Goal: Task Accomplishment & Management: Manage account settings

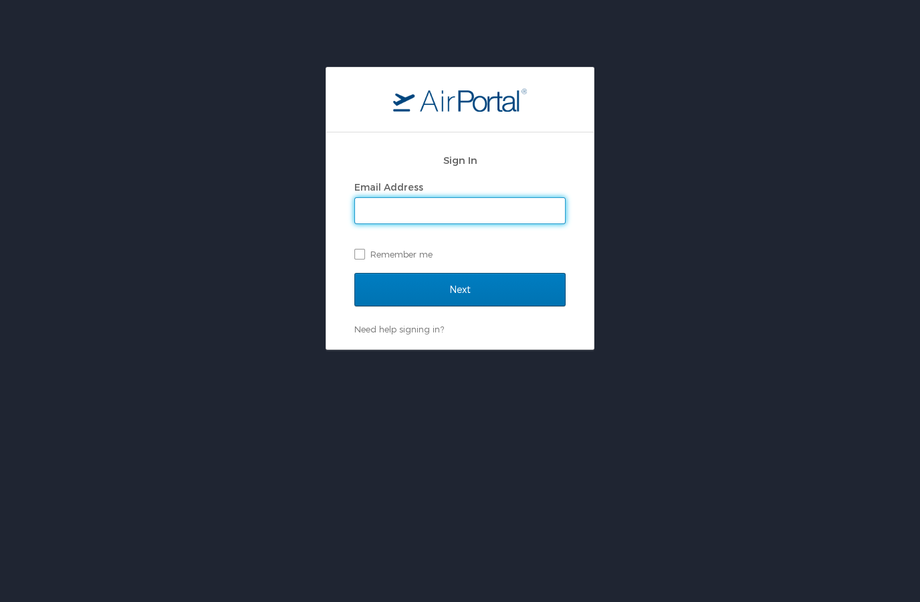
type input "[PERSON_NAME][EMAIL_ADDRESS][DOMAIN_NAME]"
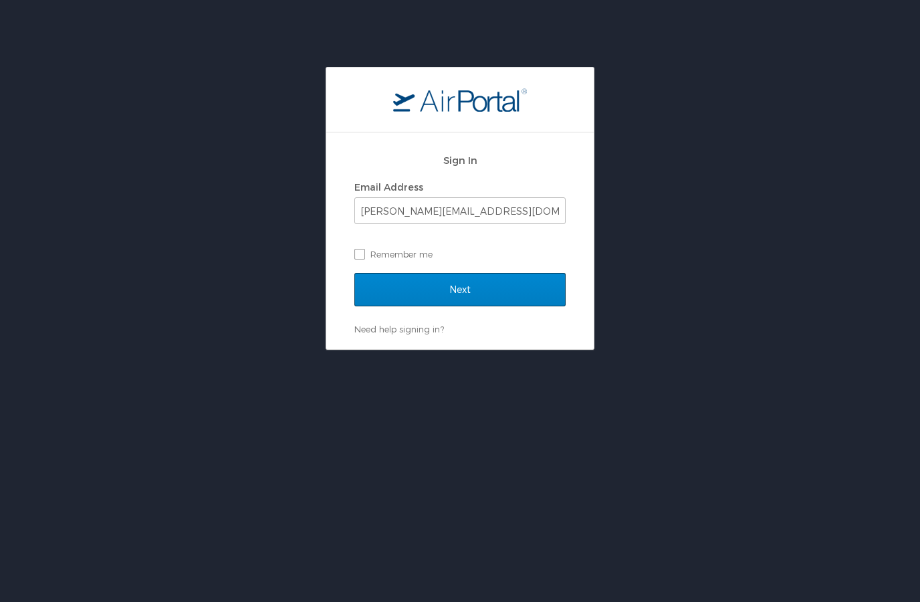
click at [468, 293] on input "Next" at bounding box center [459, 289] width 211 height 33
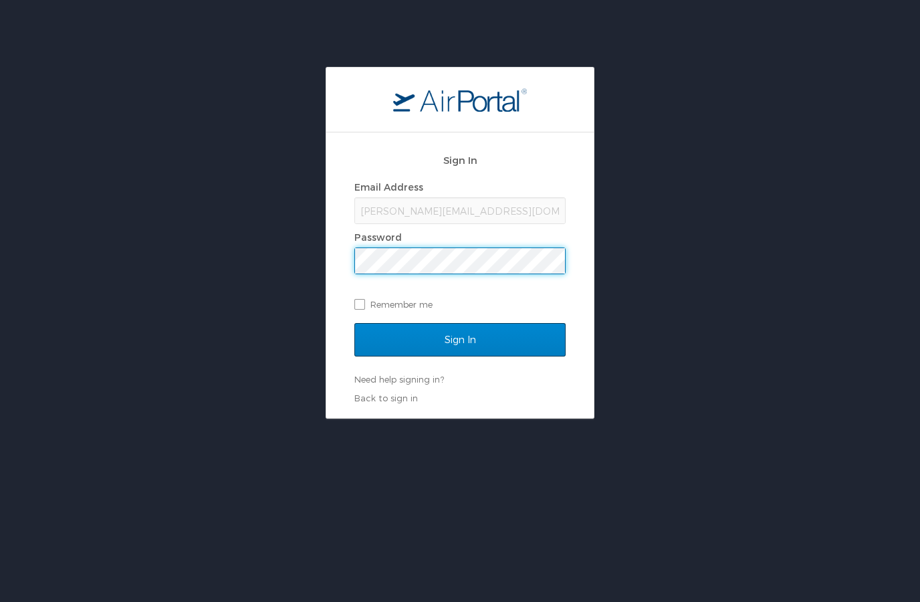
click at [455, 342] on input "Sign In" at bounding box center [459, 339] width 211 height 33
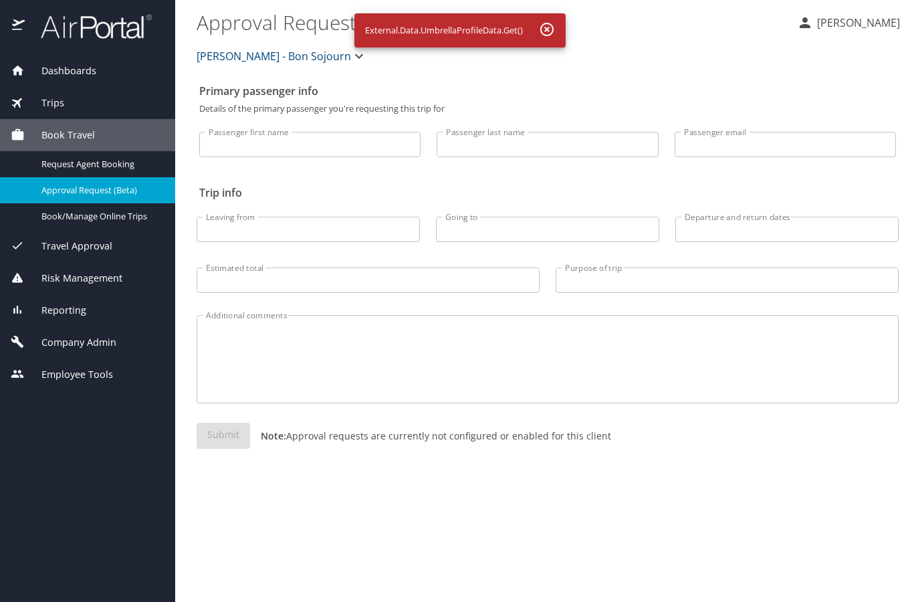
click at [548, 30] on icon "button" at bounding box center [546, 29] width 13 height 13
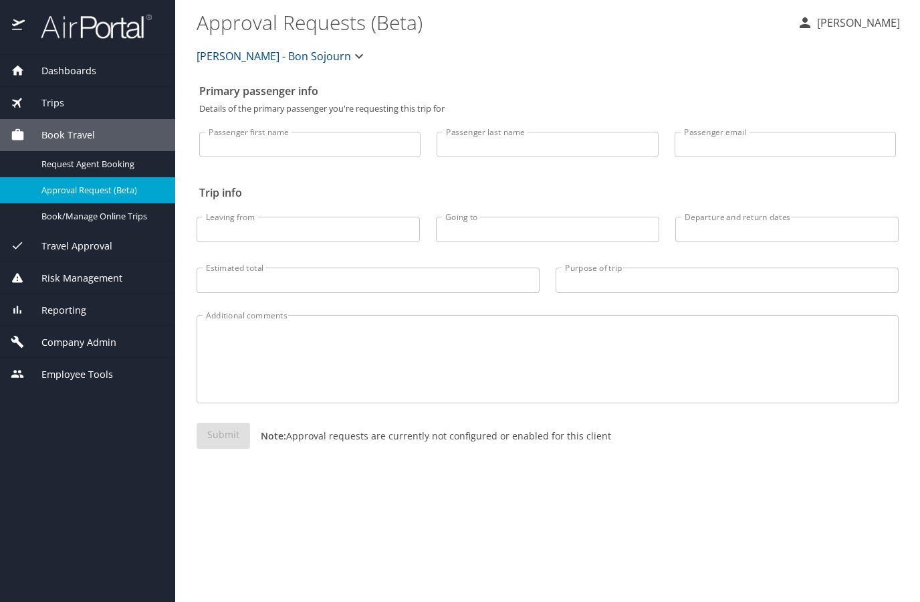
drag, startPoint x: 850, startPoint y: 7, endPoint x: 501, endPoint y: 84, distance: 357.9
click at [848, 25] on p "Shannan Binder" at bounding box center [856, 23] width 87 height 16
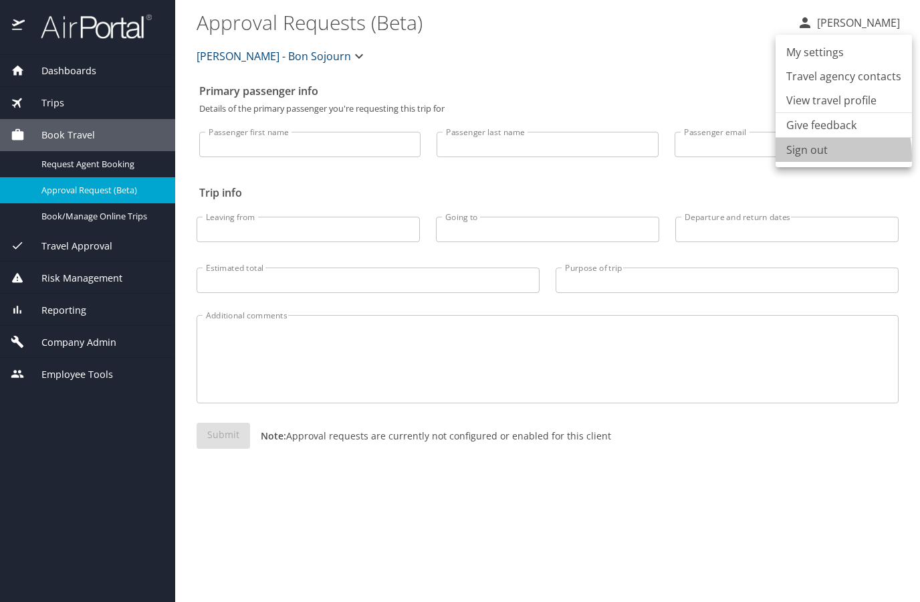
click at [816, 155] on li "Sign out" at bounding box center [844, 150] width 136 height 24
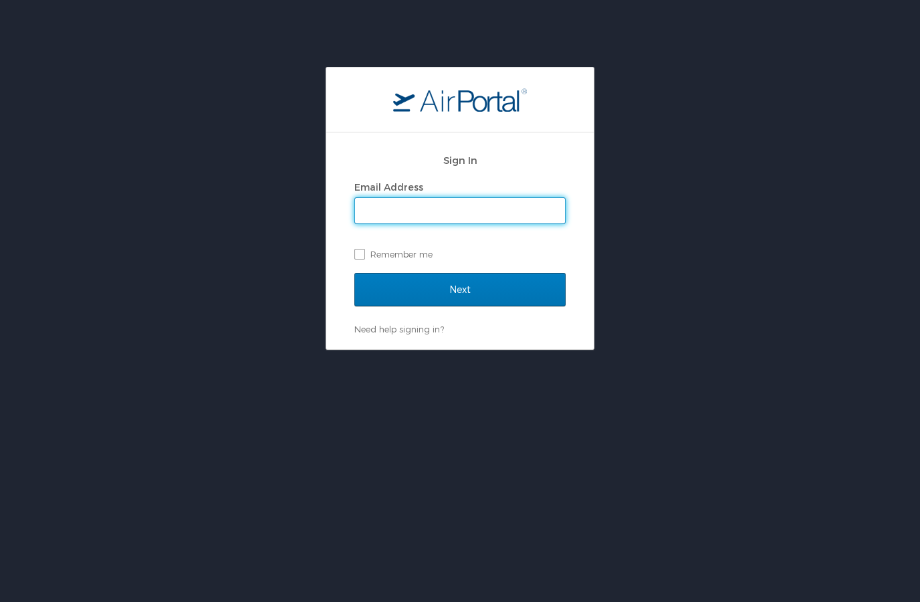
type input "[PERSON_NAME][EMAIL_ADDRESS][DOMAIN_NAME]"
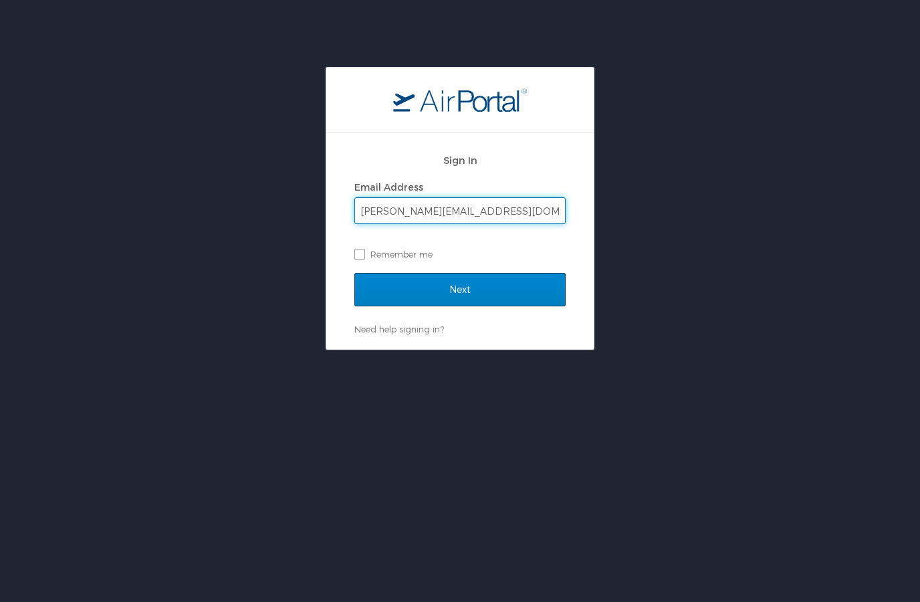
click at [465, 289] on input "Next" at bounding box center [459, 289] width 211 height 33
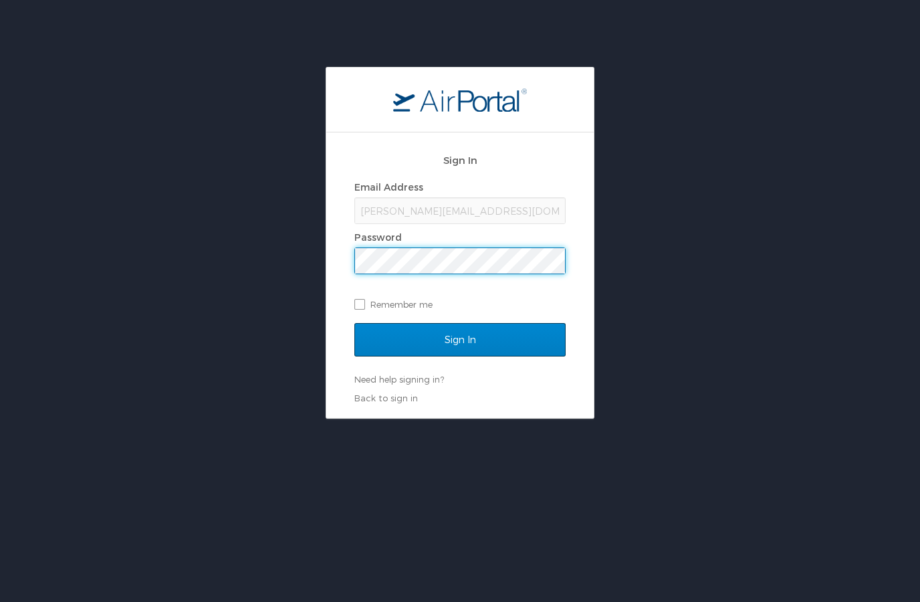
click at [467, 338] on input "Sign In" at bounding box center [459, 339] width 211 height 33
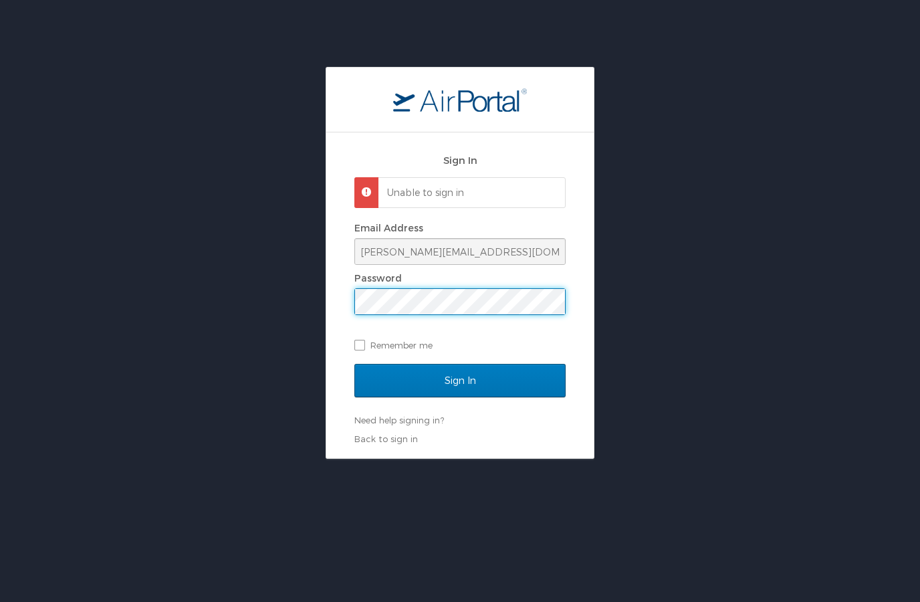
click at [459, 385] on input "Sign In" at bounding box center [459, 380] width 211 height 33
click at [460, 379] on input "Sign In" at bounding box center [459, 380] width 211 height 33
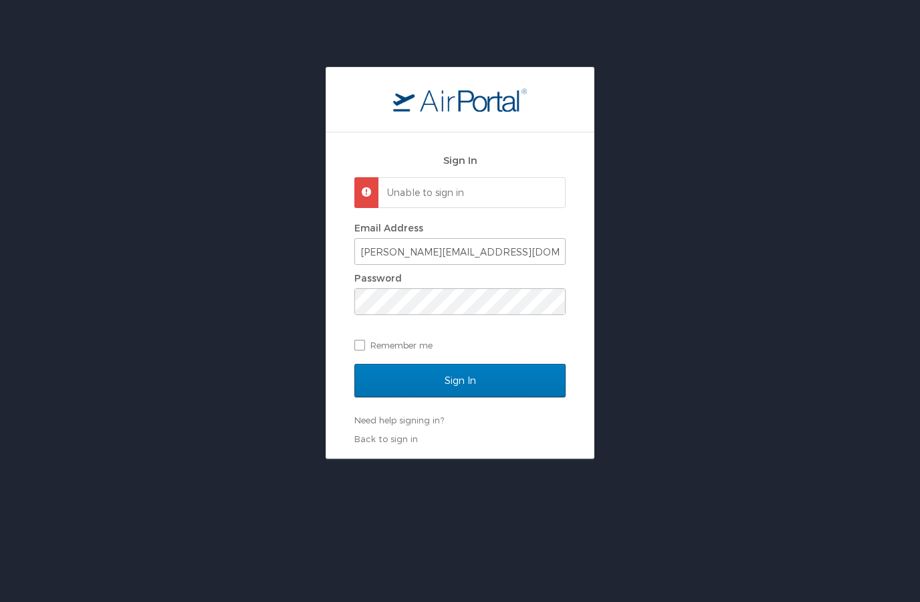
click at [473, 386] on input "Sign In" at bounding box center [459, 380] width 211 height 33
click at [459, 384] on input "Sign In" at bounding box center [459, 380] width 211 height 33
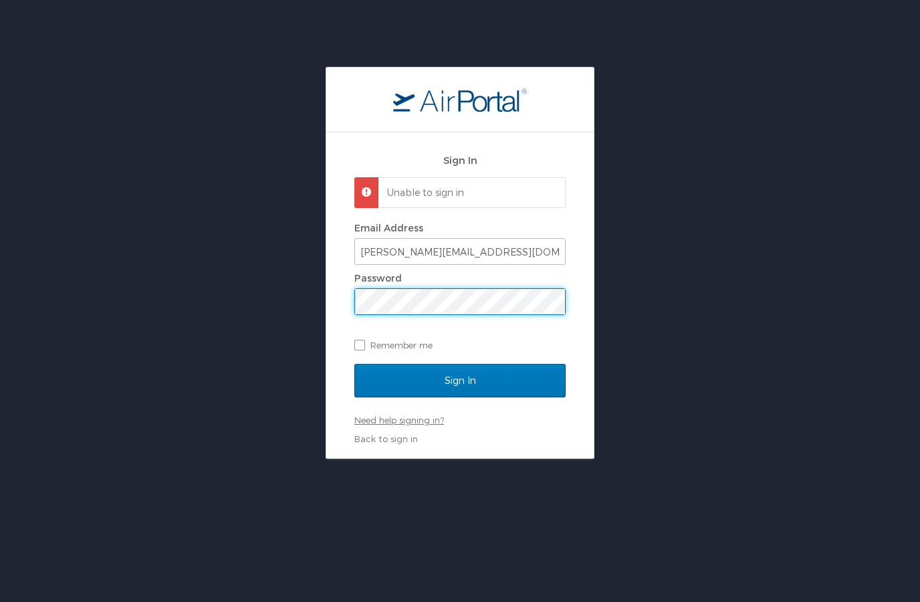
click at [390, 442] on div "Sign In Unable to sign in Email Address [PERSON_NAME][EMAIL_ADDRESS][DOMAIN_NAM…" at bounding box center [459, 295] width 211 height 299
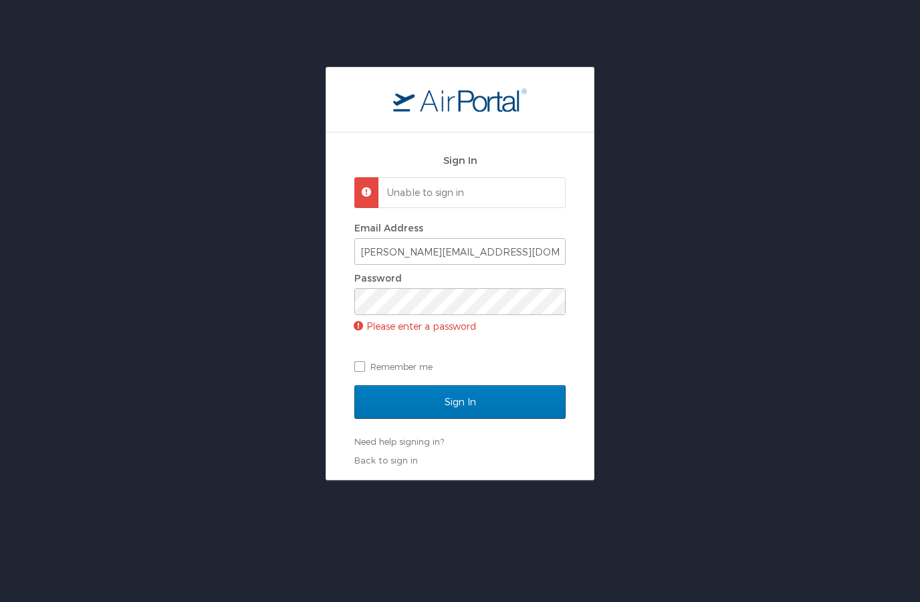
click at [423, 320] on p "Please enter a password" at bounding box center [459, 325] width 211 height 21
click at [440, 285] on div "Password" at bounding box center [459, 278] width 211 height 20
click at [466, 405] on input "Sign In" at bounding box center [459, 401] width 211 height 33
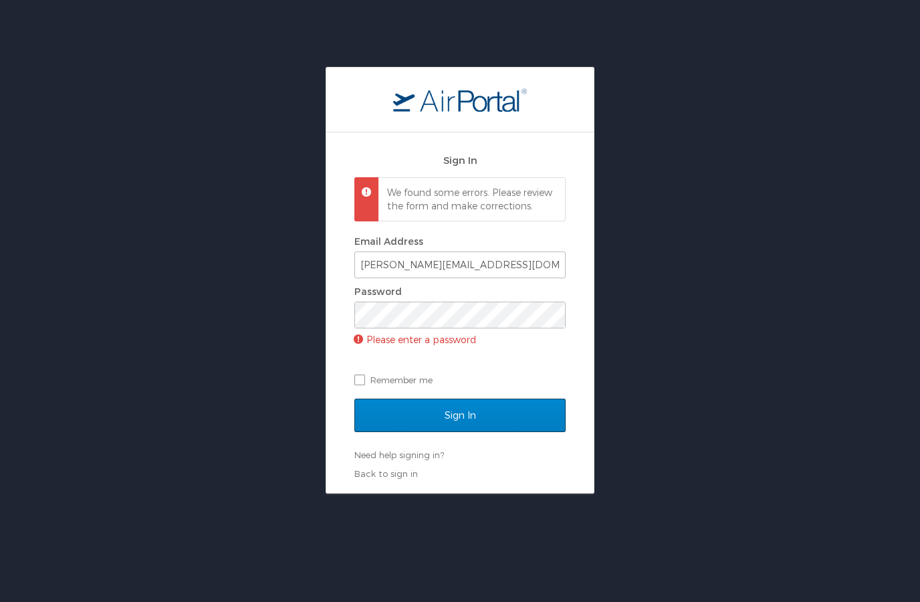
click at [466, 419] on input "Sign In" at bounding box center [459, 414] width 211 height 33
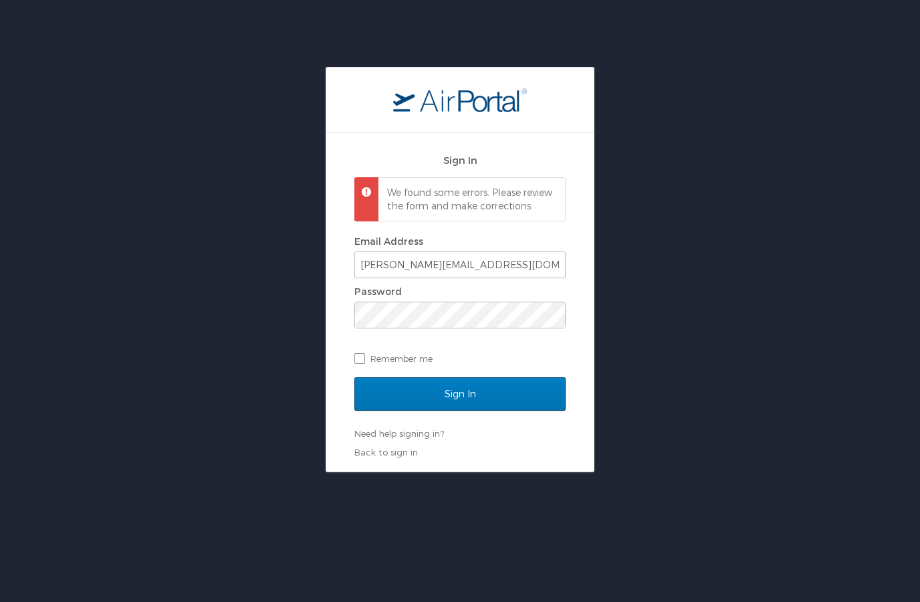
click at [453, 408] on input "Sign In" at bounding box center [459, 393] width 211 height 33
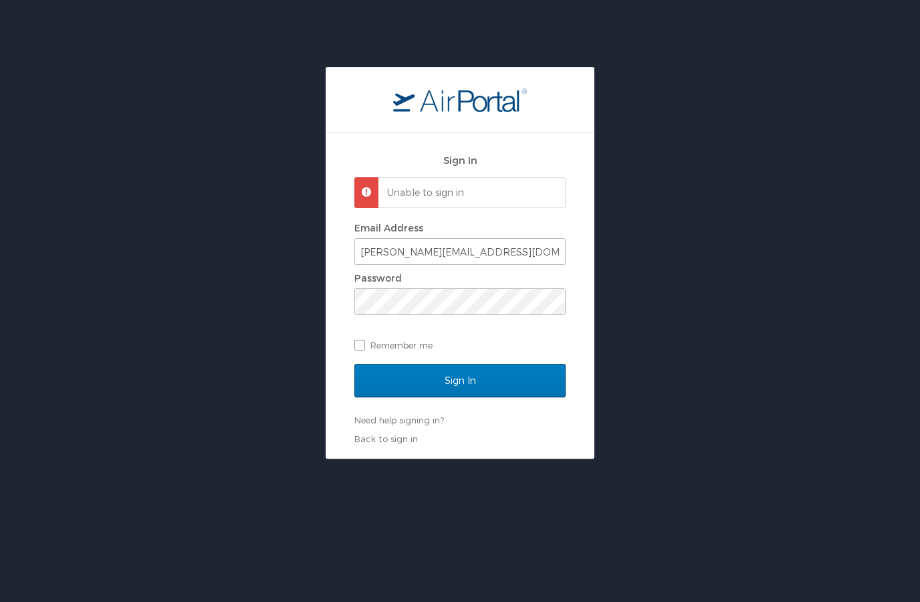
click at [436, 382] on input "Sign In" at bounding box center [459, 380] width 211 height 33
